Goal: Navigation & Orientation: Find specific page/section

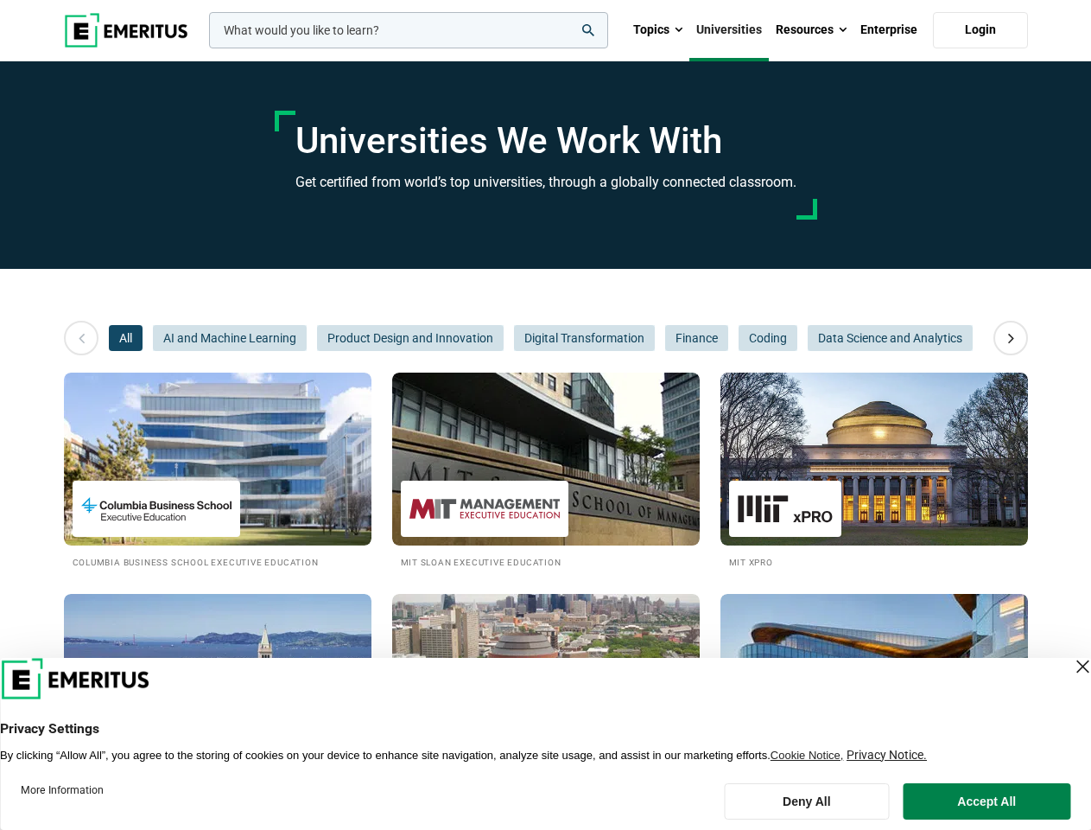
click at [409, 30] on input "woocommerce-product-search-field-0" at bounding box center [408, 30] width 399 height 36
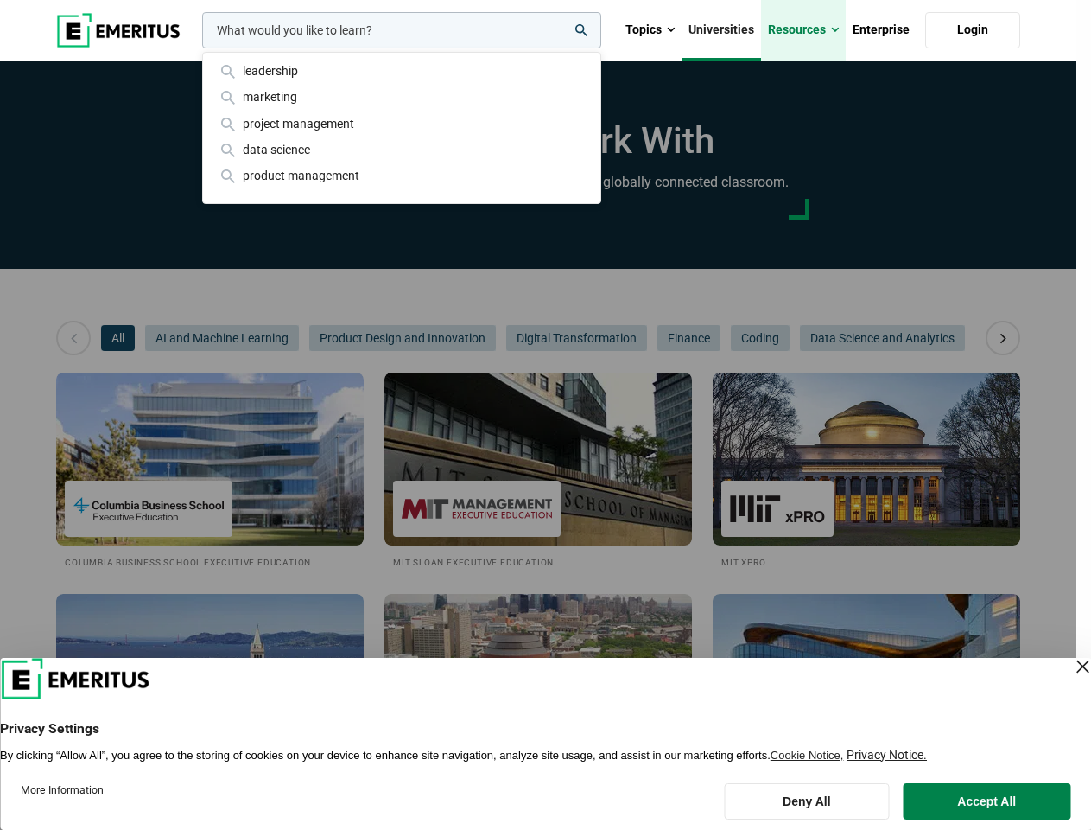
click at [811, 30] on link "Resources" at bounding box center [803, 30] width 85 height 60
click at [199, 48] on div "leadership marketing project management data science product management" at bounding box center [400, 30] width 403 height 36
click at [1011, 338] on icon at bounding box center [1004, 337] width 30 height 31
click at [125, 338] on span "All" at bounding box center [118, 338] width 34 height 26
click at [230, 338] on span "AI and Machine Learning" at bounding box center [222, 338] width 154 height 26
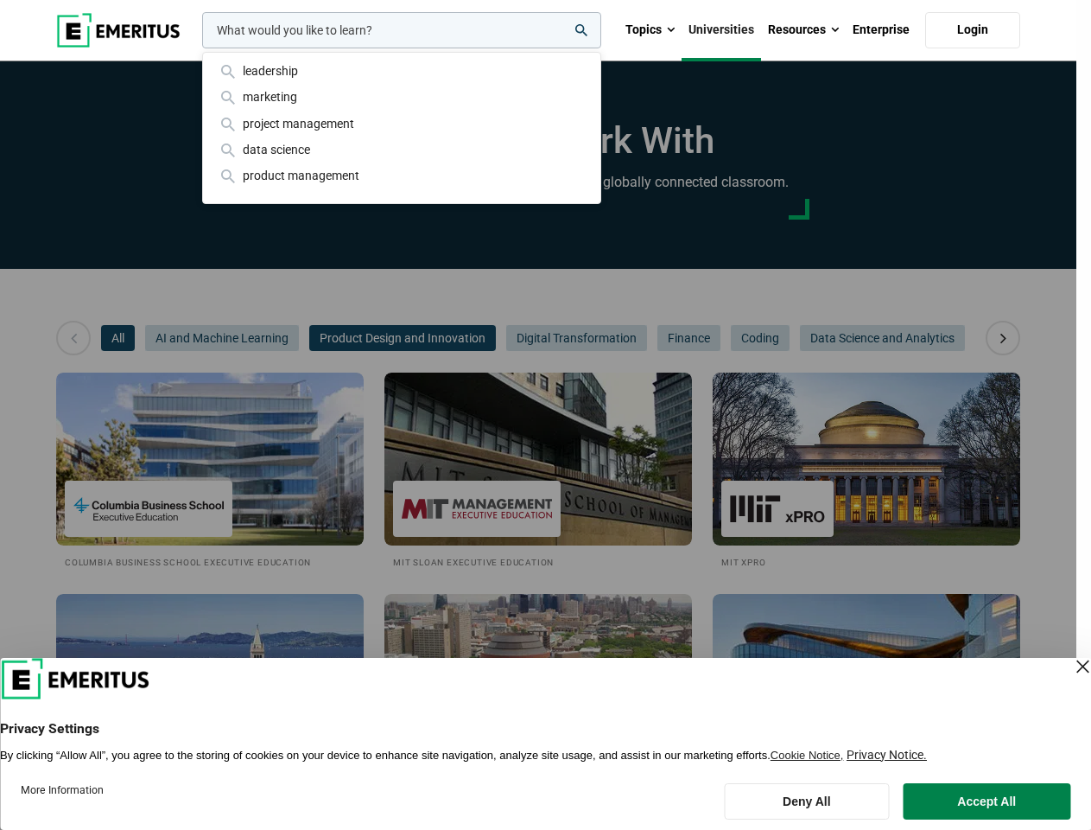
click at [410, 338] on span "Product Design and Innovation" at bounding box center [402, 338] width 187 height 26
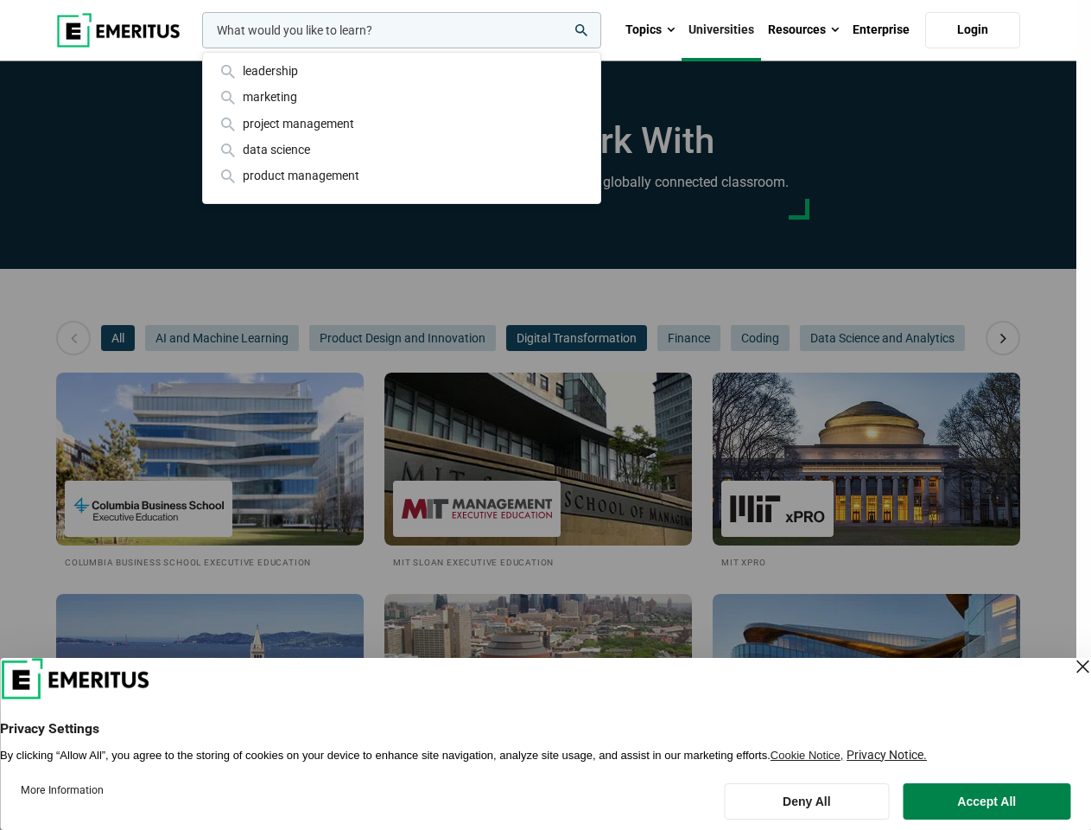
click at [583, 338] on span "Digital Transformation" at bounding box center [576, 338] width 141 height 26
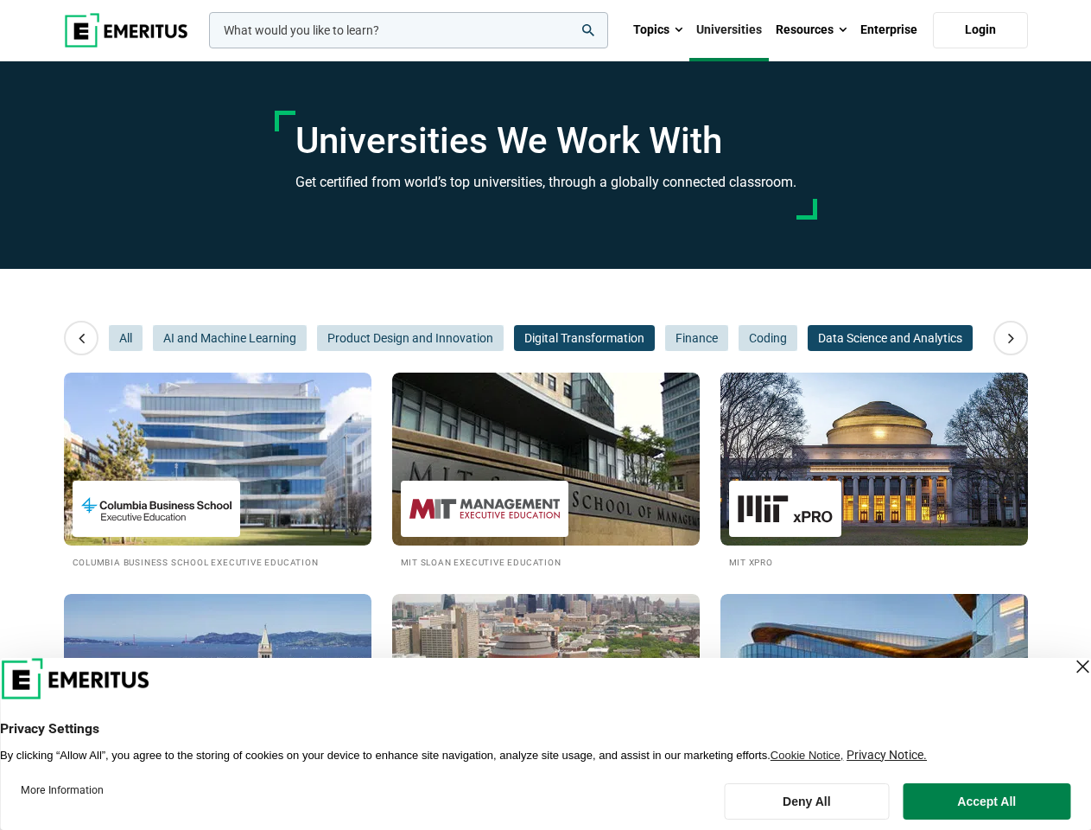
click at [808, 338] on span "Data Science and Analytics" at bounding box center [890, 338] width 165 height 26
click at [983, 338] on span "Sales and Marketing" at bounding box center [1048, 338] width 130 height 26
